Goal: Find specific page/section: Find specific page/section

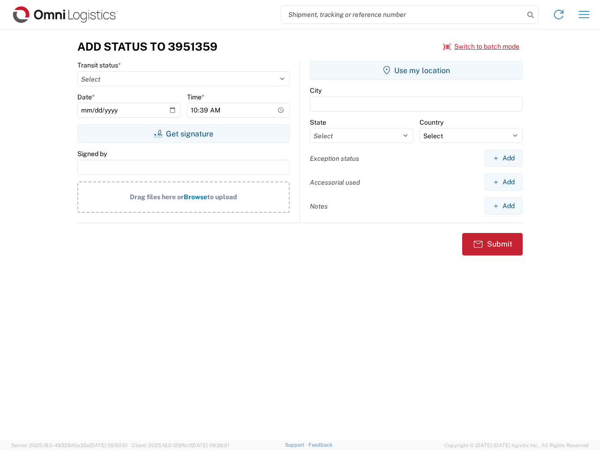
click at [403, 15] on input "search" at bounding box center [402, 15] width 243 height 18
click at [531, 15] on icon at bounding box center [530, 14] width 13 height 13
click at [559, 15] on icon at bounding box center [558, 14] width 15 height 15
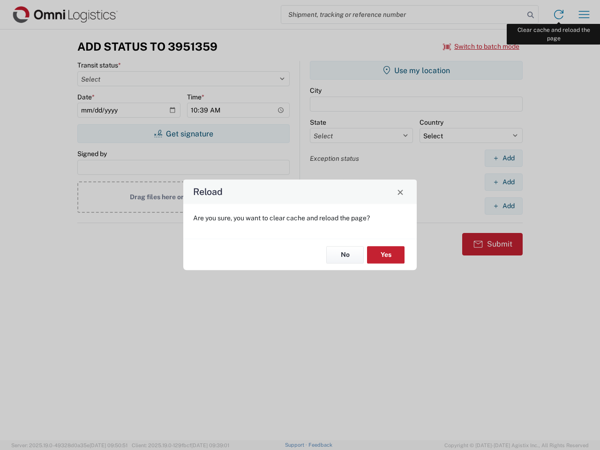
click at [584, 15] on div "Reload Are you sure, you want to clear cache and reload the page? No Yes" at bounding box center [300, 225] width 600 height 450
click at [481, 46] on div "Reload Are you sure, you want to clear cache and reload the page? No Yes" at bounding box center [300, 225] width 600 height 450
click at [183, 134] on div "Reload Are you sure, you want to clear cache and reload the page? No Yes" at bounding box center [300, 225] width 600 height 450
click at [416, 70] on div "Reload Are you sure, you want to clear cache and reload the page? No Yes" at bounding box center [300, 225] width 600 height 450
click at [503, 158] on div "Reload Are you sure, you want to clear cache and reload the page? No Yes" at bounding box center [300, 225] width 600 height 450
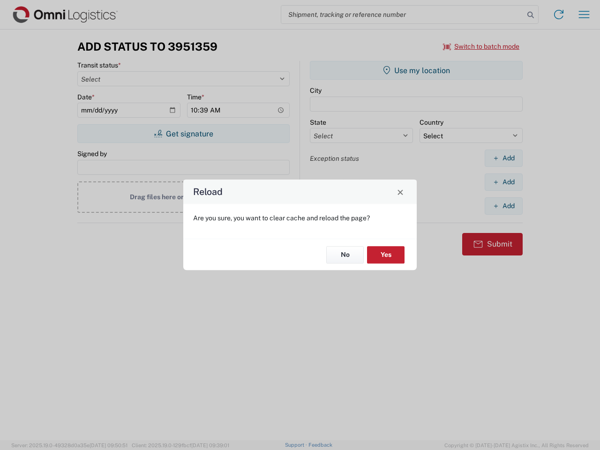
click at [503, 182] on div "Reload Are you sure, you want to clear cache and reload the page? No Yes" at bounding box center [300, 225] width 600 height 450
click at [503, 206] on div "Reload Are you sure, you want to clear cache and reload the page? No Yes" at bounding box center [300, 225] width 600 height 450
